Goal: Register for event/course: Register for event/course

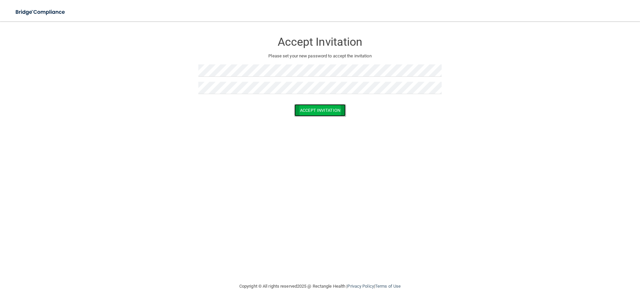
click at [332, 112] on button "Accept Invitation" at bounding box center [319, 110] width 51 height 12
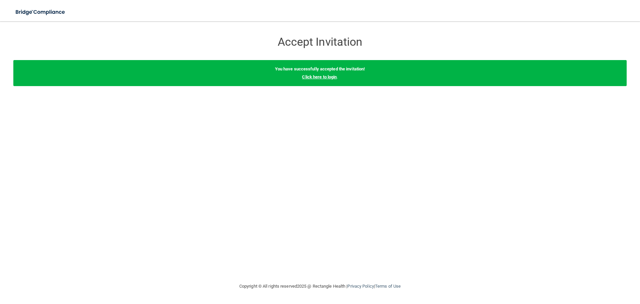
click at [317, 79] on link "Click here to login" at bounding box center [319, 76] width 35 height 5
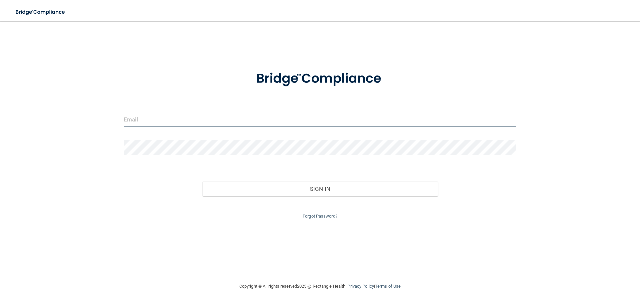
click at [199, 126] on input "email" at bounding box center [320, 119] width 393 height 15
type input "[PERSON_NAME][EMAIL_ADDRESS][PERSON_NAME][DOMAIN_NAME]"
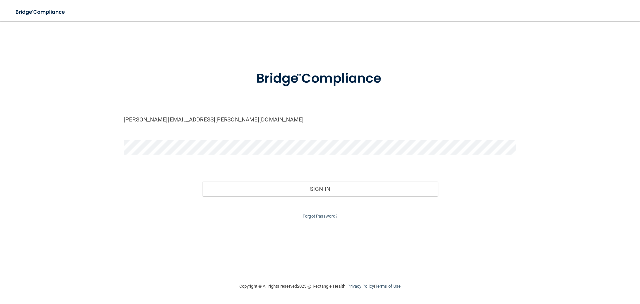
click at [171, 159] on div at bounding box center [320, 150] width 403 height 20
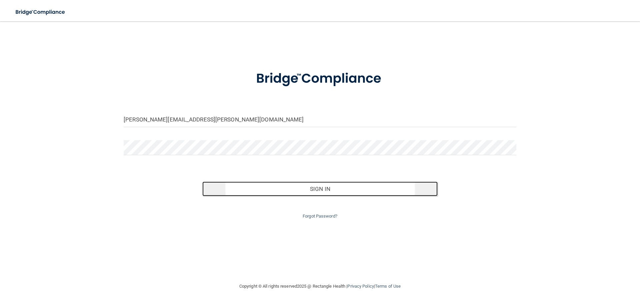
click at [258, 182] on button "Sign In" at bounding box center [320, 188] width 236 height 15
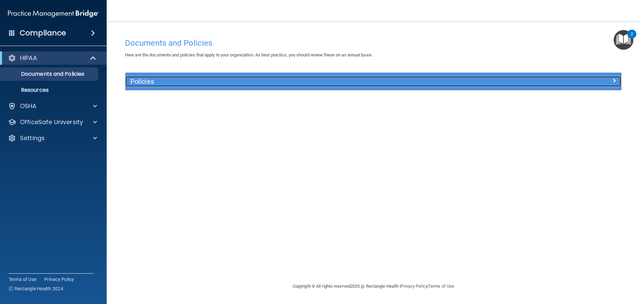
click at [164, 85] on div "Policies" at bounding box center [311, 81] width 372 height 11
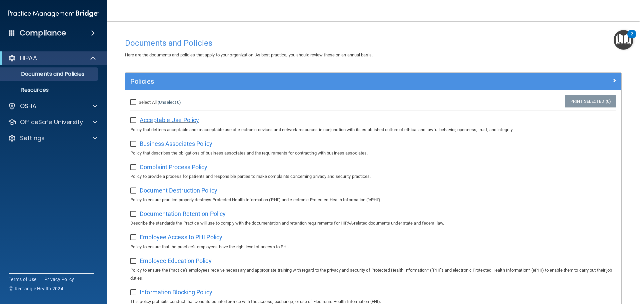
click at [157, 117] on span "Acceptable Use Policy" at bounding box center [169, 119] width 59 height 7
click at [66, 103] on div "OSHA" at bounding box center [44, 106] width 83 height 8
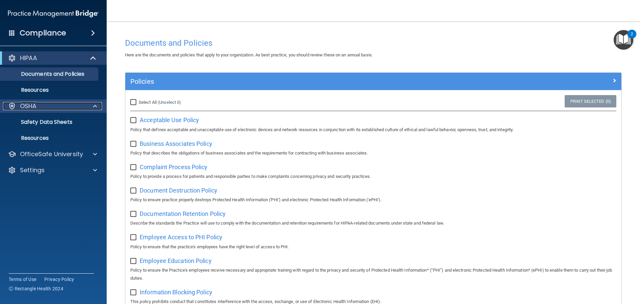
click at [66, 104] on div "OSHA" at bounding box center [44, 106] width 83 height 8
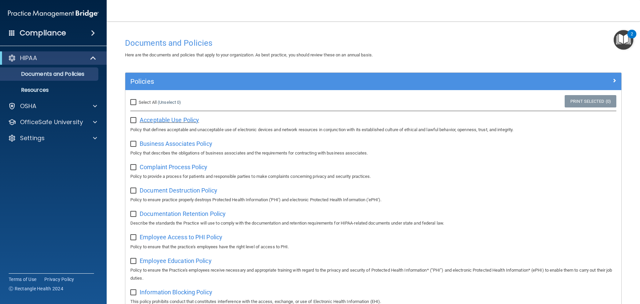
click at [166, 117] on span "Acceptable Use Policy" at bounding box center [169, 119] width 59 height 7
click at [134, 123] on input "checkbox" at bounding box center [134, 120] width 8 height 5
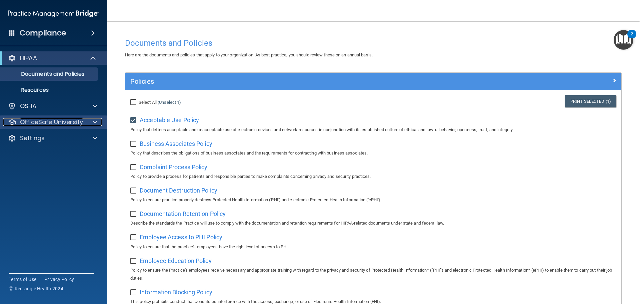
click at [81, 121] on p "OfficeSafe University" at bounding box center [51, 122] width 63 height 8
click at [133, 118] on input "checkbox" at bounding box center [134, 120] width 8 height 5
checkbox input "false"
click at [75, 119] on p "OfficeSafe University" at bounding box center [51, 122] width 63 height 8
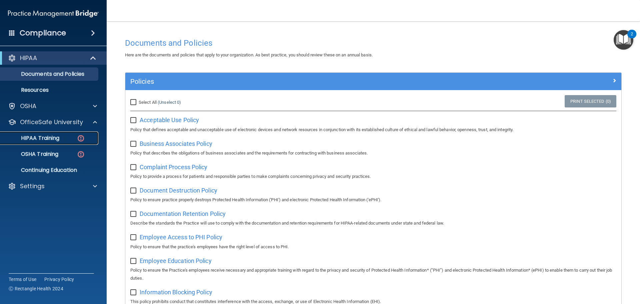
click at [60, 134] on link "HIPAA Training" at bounding box center [45, 137] width 105 height 13
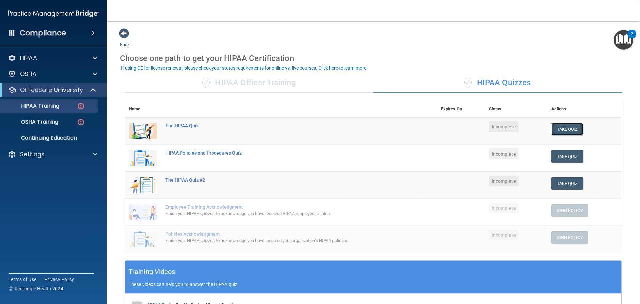
click at [559, 128] on button "Take Quiz" at bounding box center [567, 129] width 32 height 12
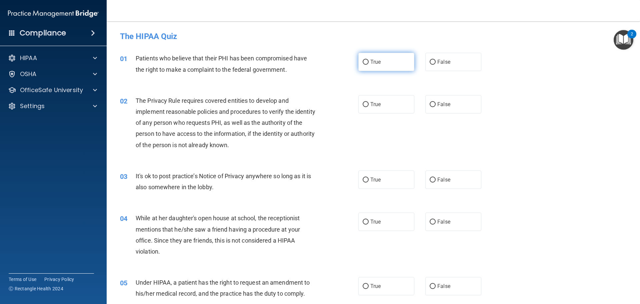
click at [389, 61] on label "True" at bounding box center [386, 62] width 56 height 18
click at [369, 61] on input "True" at bounding box center [366, 62] width 6 height 5
radio input "true"
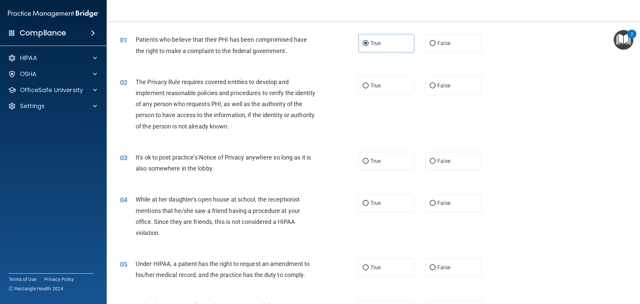
scroll to position [33, 0]
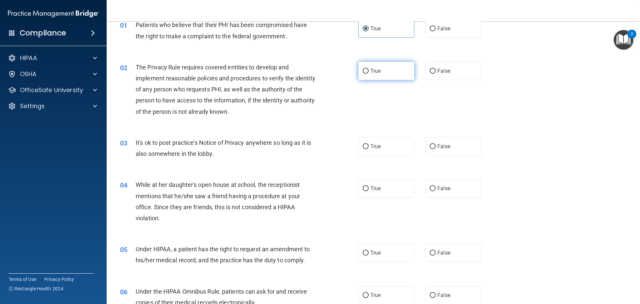
click at [382, 69] on label "True" at bounding box center [386, 71] width 56 height 18
click at [369, 69] on input "True" at bounding box center [366, 71] width 6 height 5
radio input "true"
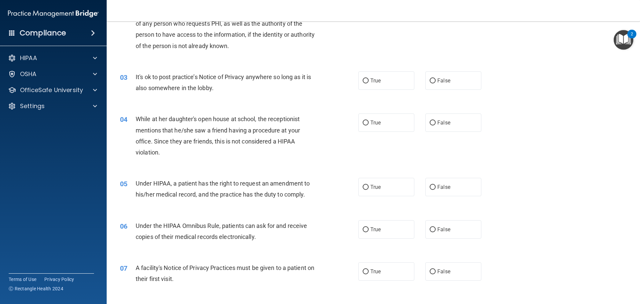
scroll to position [100, 0]
click at [389, 85] on label "True" at bounding box center [386, 79] width 56 height 18
click at [369, 82] on input "True" at bounding box center [366, 79] width 6 height 5
radio input "true"
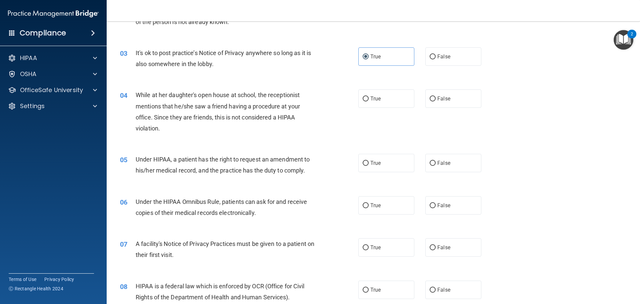
scroll to position [167, 0]
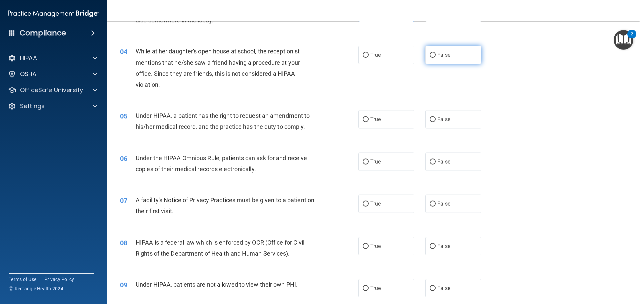
click at [449, 53] on label "False" at bounding box center [453, 55] width 56 height 18
click at [436, 53] on input "False" at bounding box center [433, 55] width 6 height 5
radio input "true"
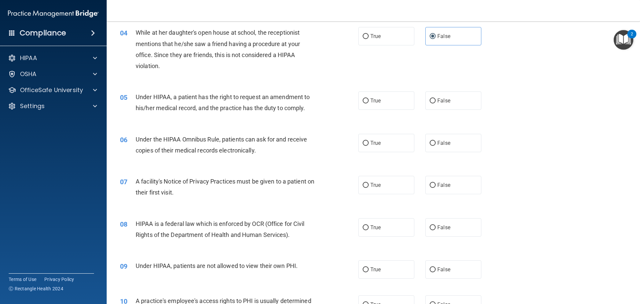
scroll to position [200, 0]
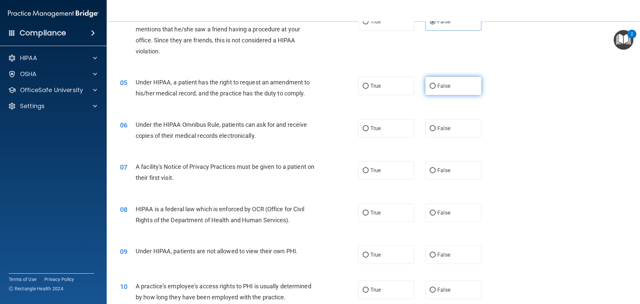
click at [467, 84] on label "False" at bounding box center [453, 86] width 56 height 18
click at [436, 84] on input "False" at bounding box center [433, 86] width 6 height 5
radio input "true"
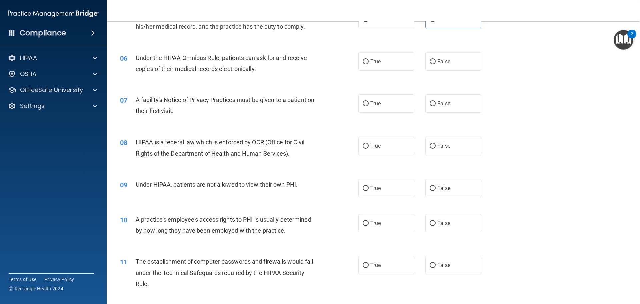
scroll to position [233, 0]
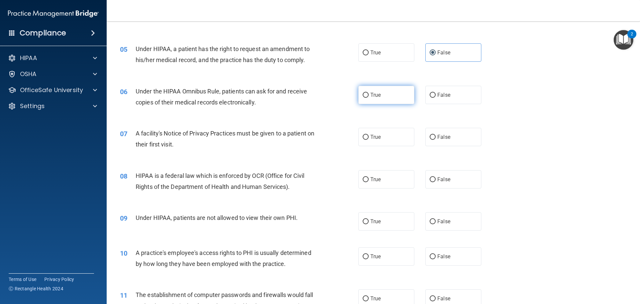
click at [408, 97] on label "True" at bounding box center [386, 95] width 56 height 18
click at [369, 97] on input "True" at bounding box center [366, 95] width 6 height 5
radio input "true"
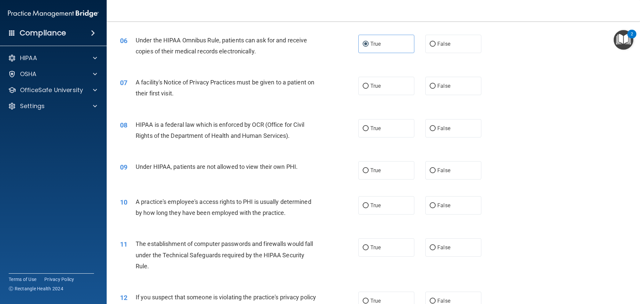
scroll to position [300, 0]
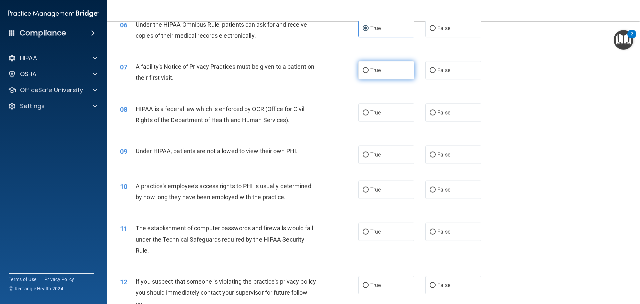
click at [391, 77] on label "True" at bounding box center [386, 70] width 56 height 18
click at [369, 73] on input "True" at bounding box center [366, 70] width 6 height 5
radio input "true"
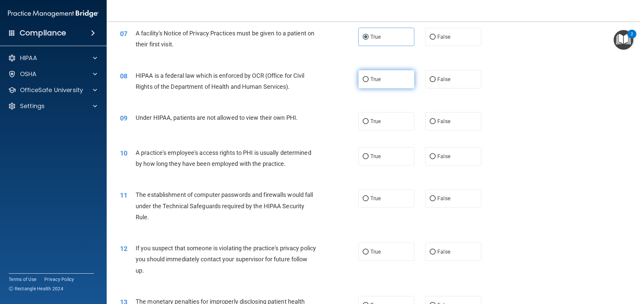
click at [384, 84] on label "True" at bounding box center [386, 79] width 56 height 18
click at [369, 82] on input "True" at bounding box center [366, 79] width 6 height 5
radio input "true"
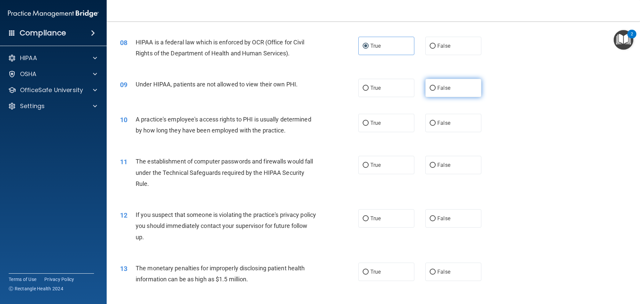
click at [445, 85] on span "False" at bounding box center [443, 88] width 13 height 6
click at [436, 86] on input "False" at bounding box center [433, 88] width 6 height 5
radio input "true"
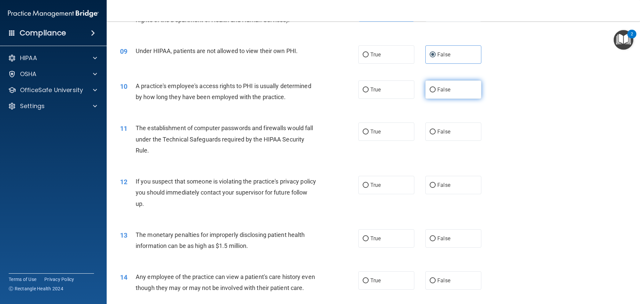
click at [465, 83] on label "False" at bounding box center [453, 89] width 56 height 18
click at [436, 87] on input "False" at bounding box center [433, 89] width 6 height 5
radio input "true"
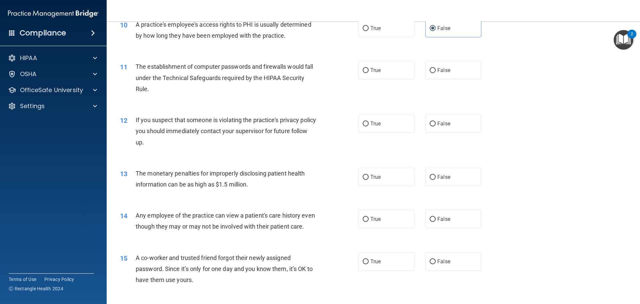
scroll to position [467, 0]
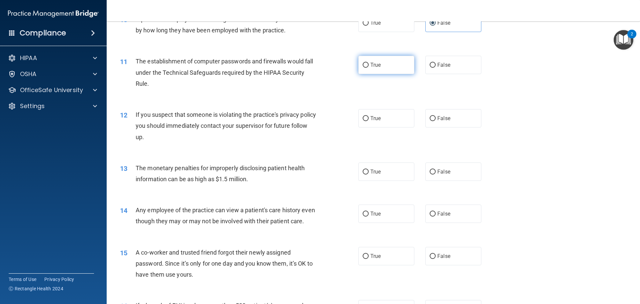
click at [380, 71] on label "True" at bounding box center [386, 65] width 56 height 18
click at [369, 68] on input "True" at bounding box center [366, 65] width 6 height 5
radio input "true"
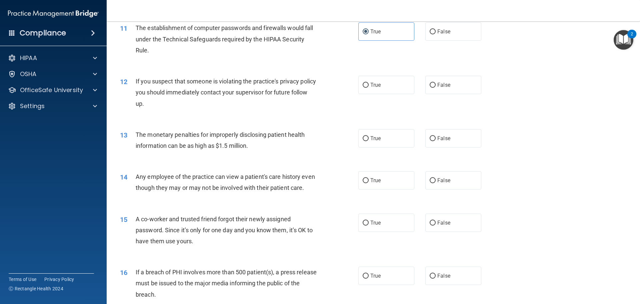
scroll to position [533, 0]
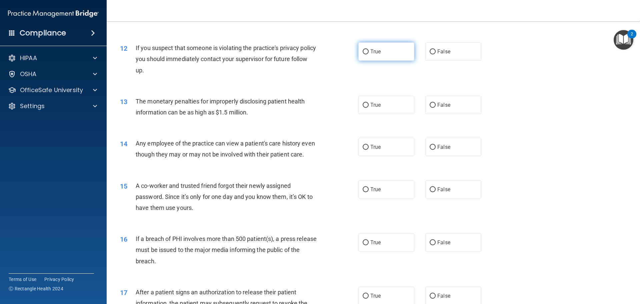
click at [392, 57] on label "True" at bounding box center [386, 51] width 56 height 18
click at [369, 54] on input "True" at bounding box center [366, 51] width 6 height 5
radio input "true"
click at [385, 97] on label "True" at bounding box center [386, 105] width 56 height 18
click at [369, 103] on input "True" at bounding box center [366, 105] width 6 height 5
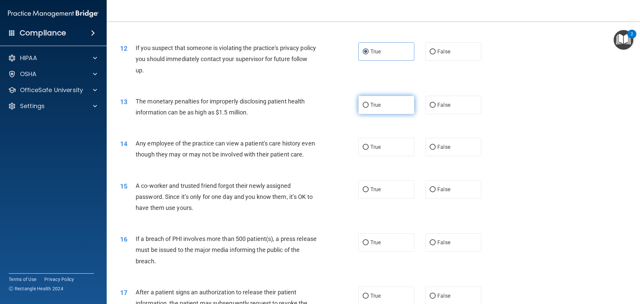
radio input "true"
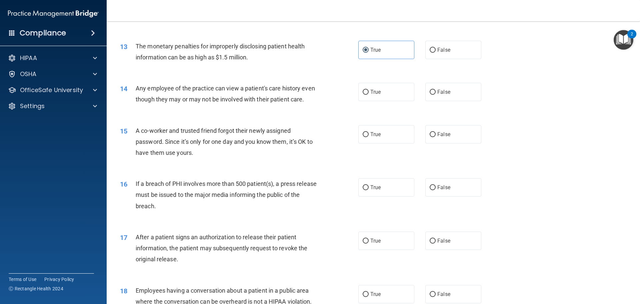
scroll to position [600, 0]
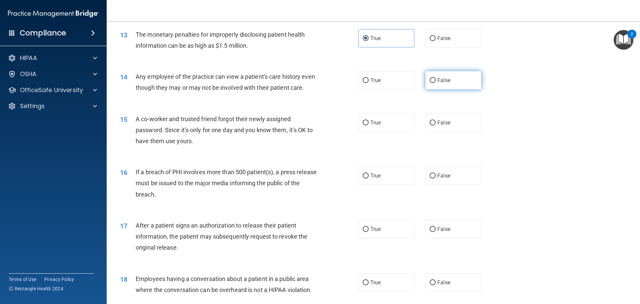
click at [455, 79] on label "False" at bounding box center [453, 80] width 56 height 18
click at [436, 79] on input "False" at bounding box center [433, 80] width 6 height 5
radio input "true"
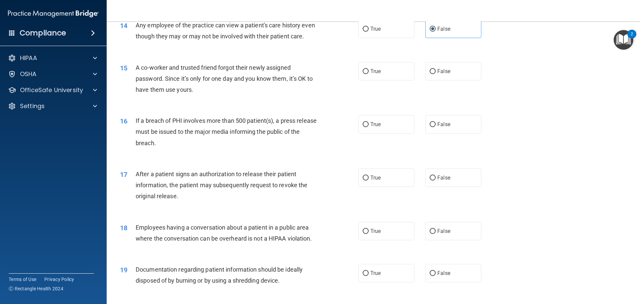
scroll to position [667, 0]
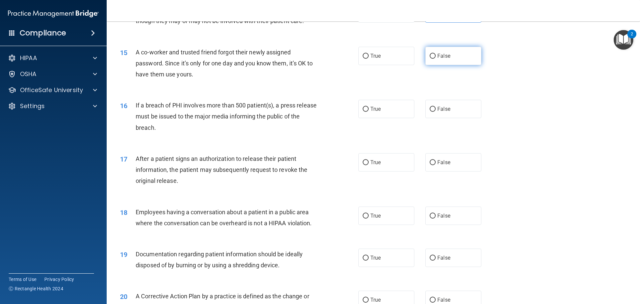
click at [439, 65] on label "False" at bounding box center [453, 56] width 56 height 18
click at [436, 59] on input "False" at bounding box center [433, 56] width 6 height 5
radio input "true"
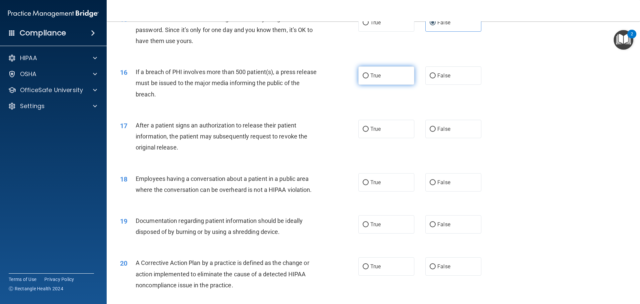
click at [378, 79] on span "True" at bounding box center [375, 75] width 10 height 6
click at [369, 78] on input "True" at bounding box center [366, 75] width 6 height 5
radio input "true"
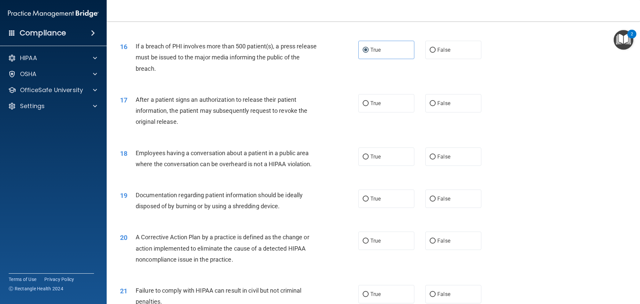
scroll to position [767, 0]
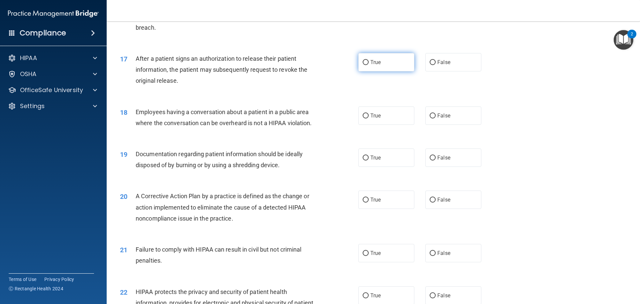
click at [378, 71] on label "True" at bounding box center [386, 62] width 56 height 18
click at [369, 65] on input "True" at bounding box center [366, 62] width 6 height 5
radio input "true"
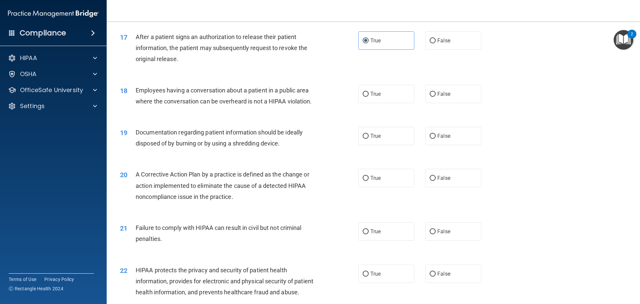
scroll to position [800, 0]
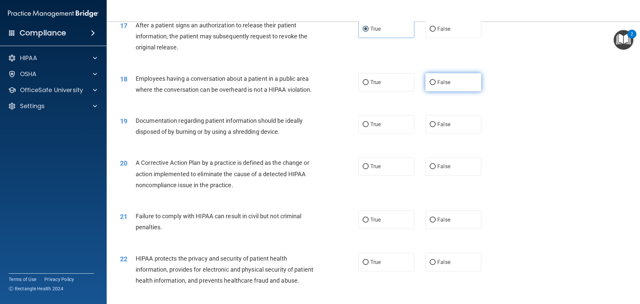
click at [434, 91] on label "False" at bounding box center [453, 82] width 56 height 18
click at [434, 85] on input "False" at bounding box center [433, 82] width 6 height 5
radio input "true"
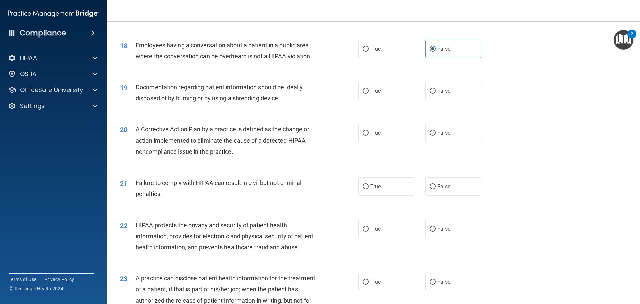
scroll to position [867, 0]
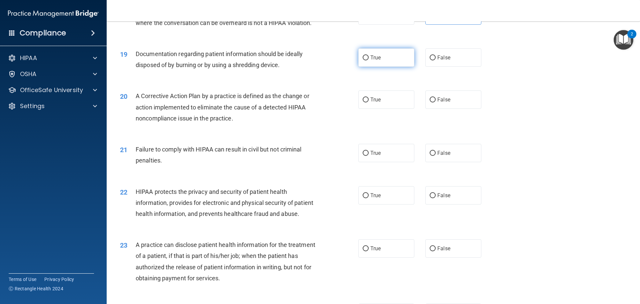
click at [381, 65] on label "True" at bounding box center [386, 57] width 56 height 18
click at [369, 60] on input "True" at bounding box center [366, 57] width 6 height 5
radio input "true"
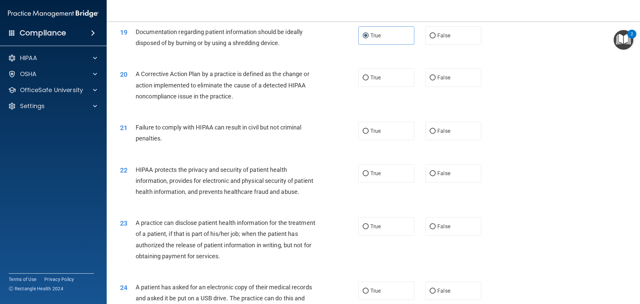
scroll to position [900, 0]
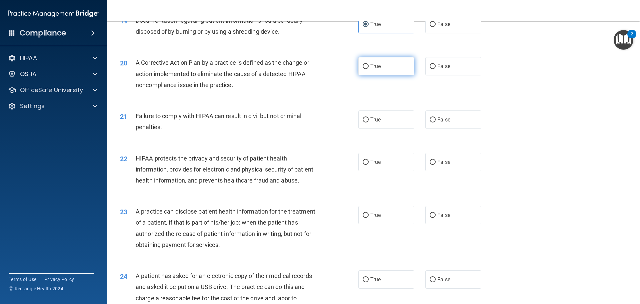
click at [401, 75] on label "True" at bounding box center [386, 66] width 56 height 18
click at [369, 69] on input "True" at bounding box center [366, 66] width 6 height 5
radio input "true"
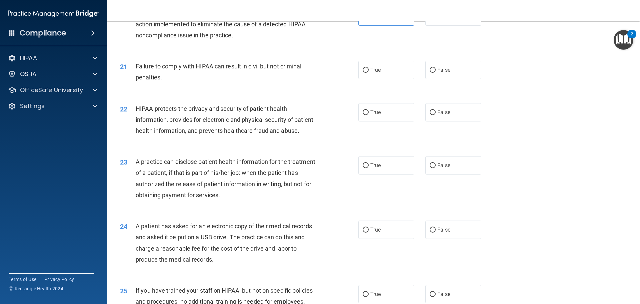
scroll to position [967, 0]
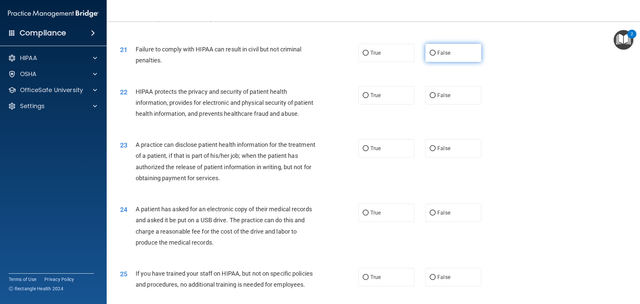
click at [431, 62] on label "False" at bounding box center [453, 53] width 56 height 18
click at [431, 56] on input "False" at bounding box center [433, 53] width 6 height 5
radio input "true"
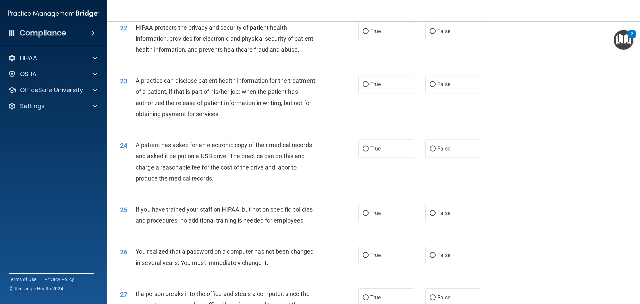
scroll to position [1033, 0]
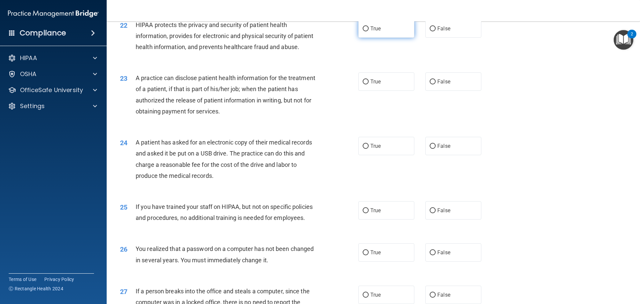
click at [395, 38] on label "True" at bounding box center [386, 28] width 56 height 18
click at [369, 31] on input "True" at bounding box center [366, 28] width 6 height 5
radio input "true"
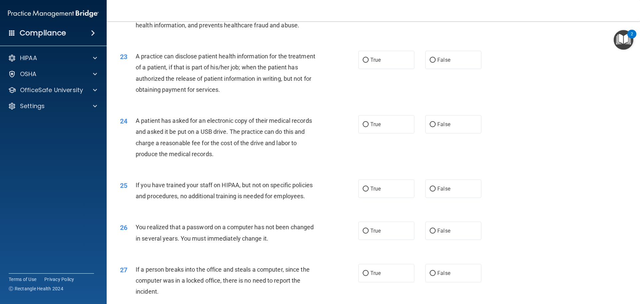
scroll to position [1067, 0]
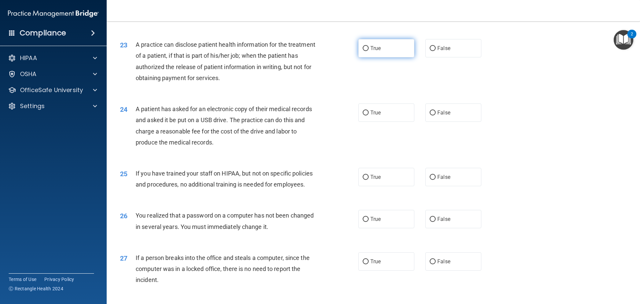
click at [369, 57] on label "True" at bounding box center [386, 48] width 56 height 18
click at [369, 51] on input "True" at bounding box center [366, 48] width 6 height 5
radio input "true"
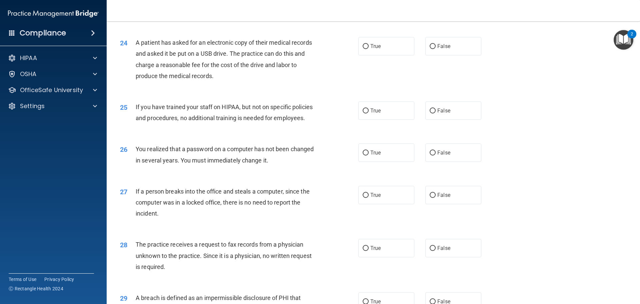
scroll to position [1133, 0]
click at [392, 55] on label "True" at bounding box center [386, 46] width 56 height 18
click at [369, 49] on input "True" at bounding box center [366, 46] width 6 height 5
radio input "true"
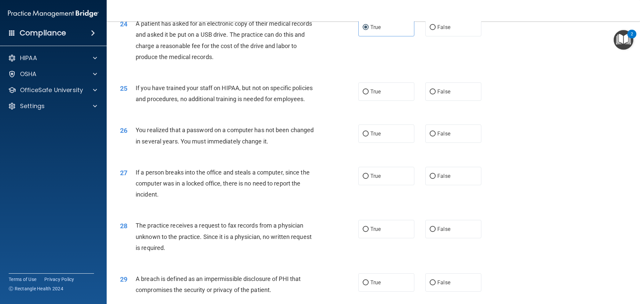
scroll to position [1200, 0]
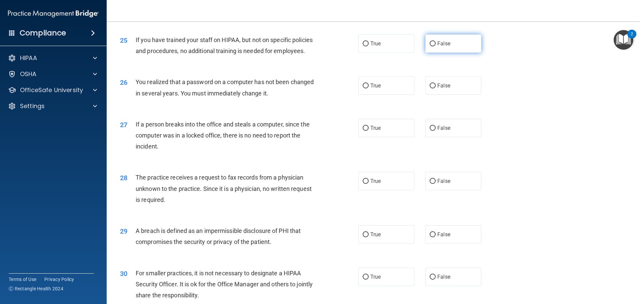
click at [434, 53] on label "False" at bounding box center [453, 43] width 56 height 18
click at [434, 46] on input "False" at bounding box center [433, 43] width 6 height 5
radio input "true"
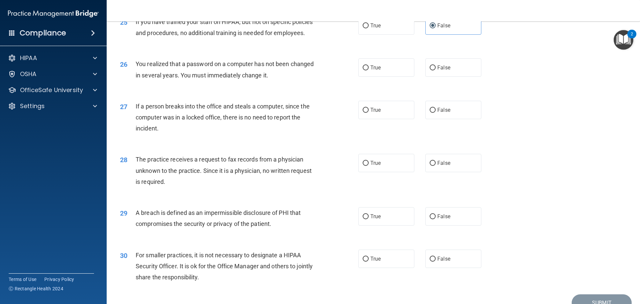
scroll to position [1233, 0]
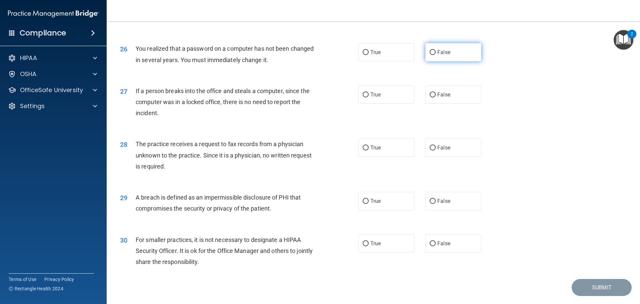
click at [461, 61] on label "False" at bounding box center [453, 52] width 56 height 18
click at [436, 55] on input "False" at bounding box center [433, 52] width 6 height 5
radio input "true"
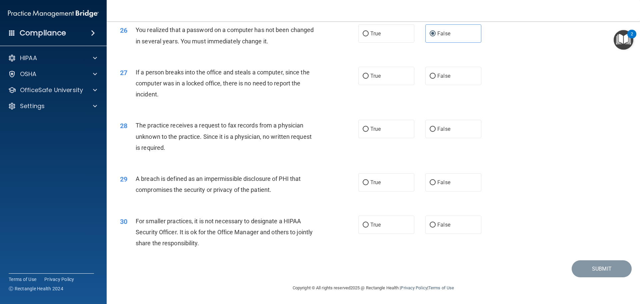
scroll to position [1274, 0]
click at [453, 81] on label "False" at bounding box center [453, 76] width 56 height 18
click at [436, 79] on input "False" at bounding box center [433, 76] width 6 height 5
radio input "true"
click at [465, 130] on label "False" at bounding box center [453, 129] width 56 height 18
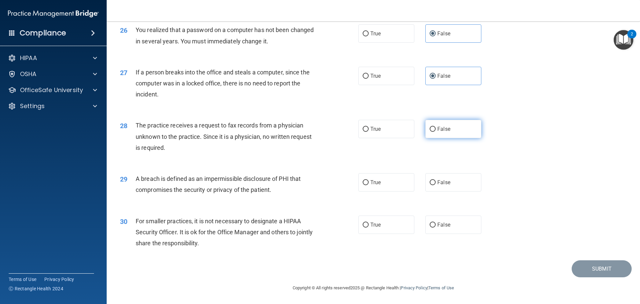
click at [436, 130] on input "False" at bounding box center [433, 129] width 6 height 5
radio input "true"
click at [392, 186] on label "True" at bounding box center [386, 182] width 56 height 18
click at [369, 185] on input "True" at bounding box center [366, 182] width 6 height 5
radio input "true"
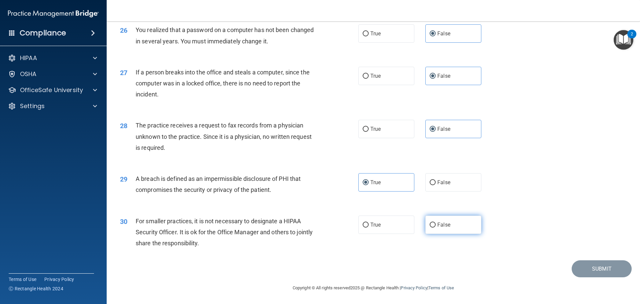
click at [456, 221] on label "False" at bounding box center [453, 224] width 56 height 18
click at [436, 222] on input "False" at bounding box center [433, 224] width 6 height 5
radio input "true"
click at [575, 268] on button "Submit" at bounding box center [602, 268] width 60 height 17
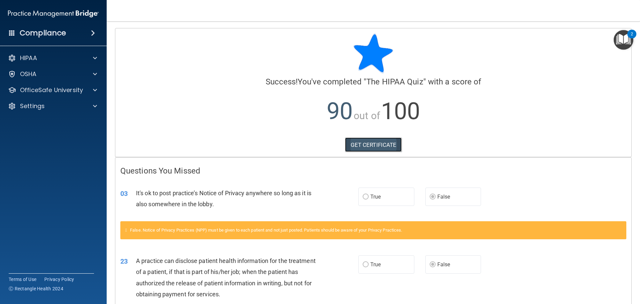
click at [346, 139] on link "GET CERTIFICATE" at bounding box center [373, 144] width 57 height 15
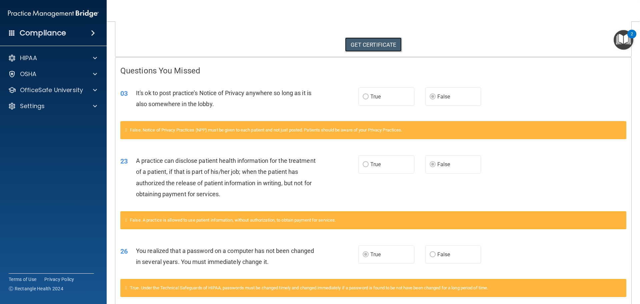
scroll to position [133, 0]
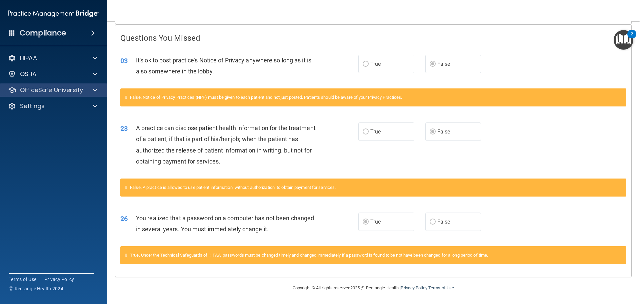
click at [54, 95] on div "OfficeSafe University" at bounding box center [53, 89] width 107 height 13
click at [56, 89] on p "OfficeSafe University" at bounding box center [51, 90] width 63 height 8
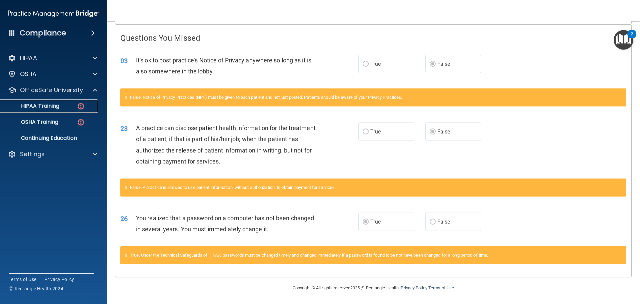
click at [72, 105] on div "HIPAA Training" at bounding box center [49, 106] width 91 height 7
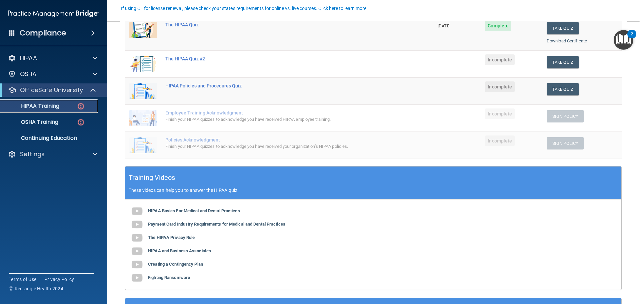
scroll to position [104, 0]
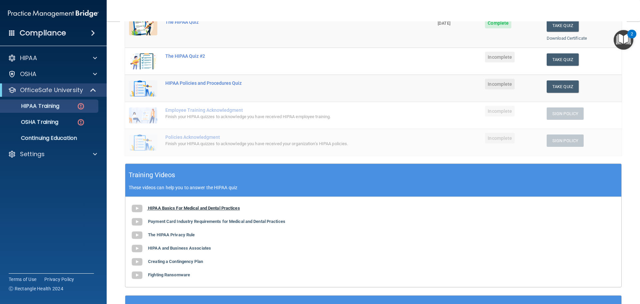
click at [231, 209] on b "HIPAA Basics For Medical and Dental Practices" at bounding box center [194, 207] width 92 height 5
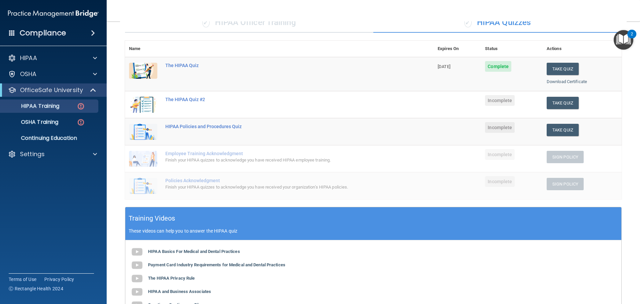
scroll to position [170, 0]
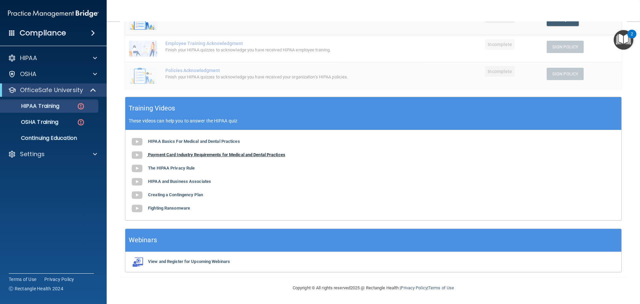
click at [204, 156] on b "Payment Card Industry Requirements for Medical and Dental Practices" at bounding box center [216, 154] width 137 height 5
click at [179, 168] on b "The HIPAA Privacy Rule" at bounding box center [171, 167] width 47 height 5
click at [176, 183] on b "HIPAA and Business Associates" at bounding box center [179, 181] width 63 height 5
